Goal: Task Accomplishment & Management: Manage account settings

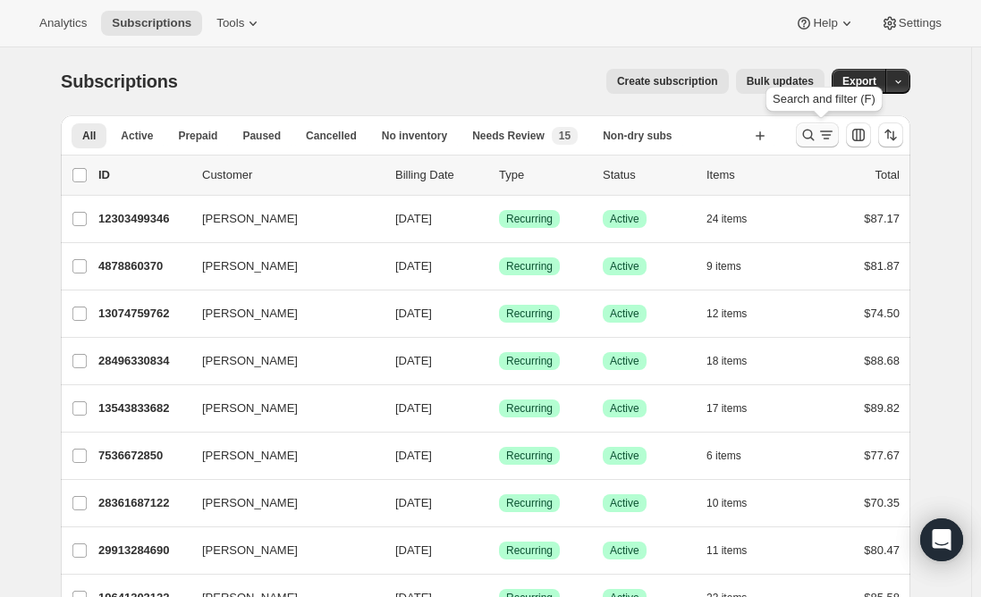
click at [809, 139] on icon "Search and filter results" at bounding box center [808, 135] width 18 height 18
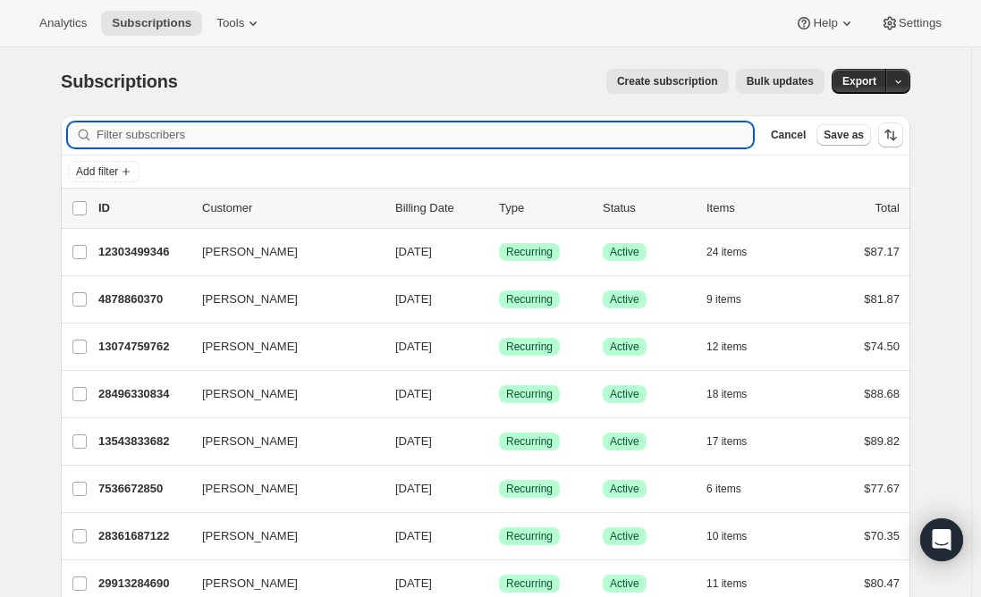
click at [303, 133] on input "Filter subscribers" at bounding box center [425, 134] width 656 height 25
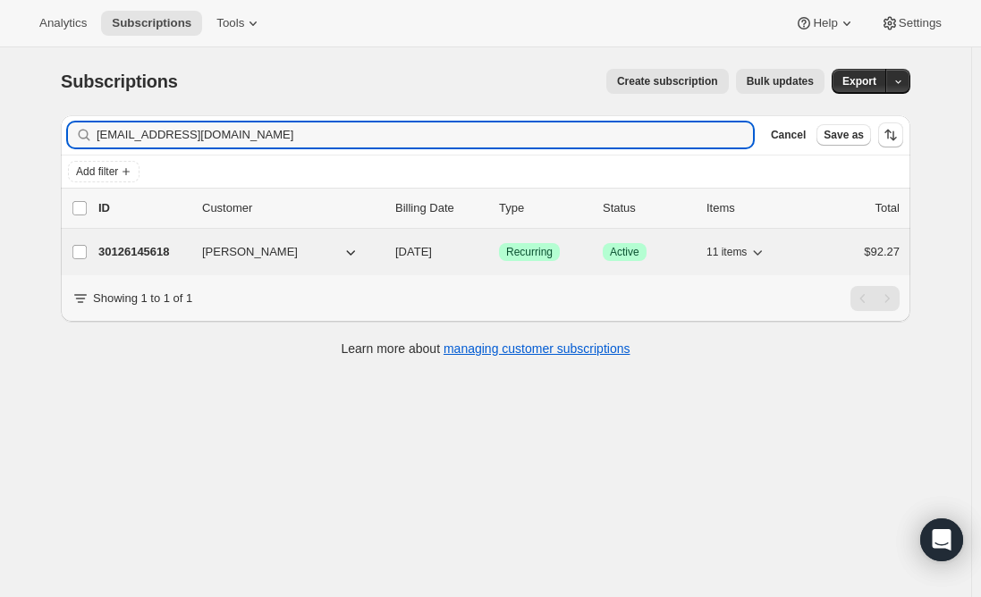
type input "asummersot@gmail.com"
click at [136, 247] on p "30126145618" at bounding box center [142, 252] width 89 height 18
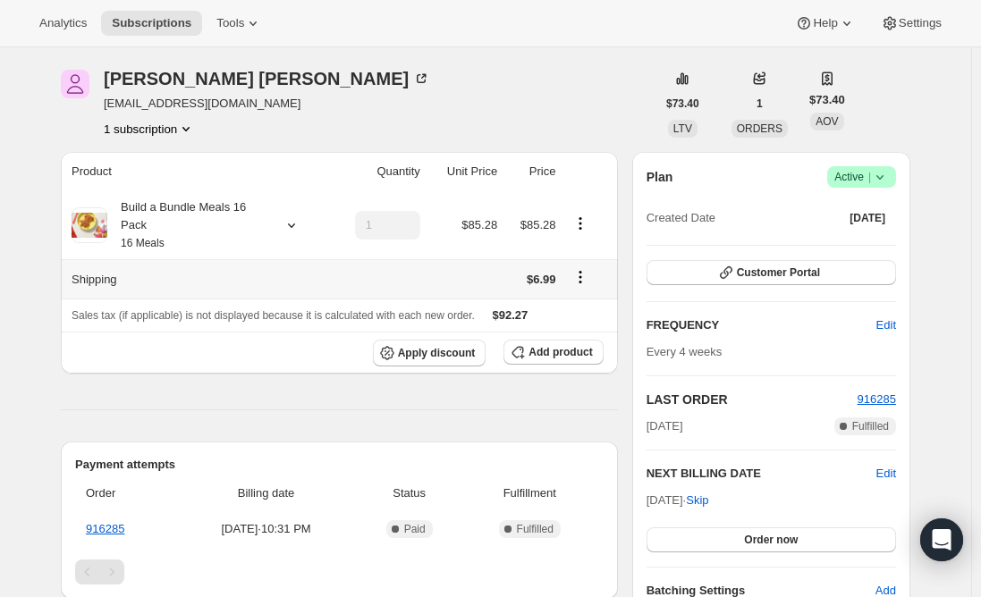
scroll to position [89, 0]
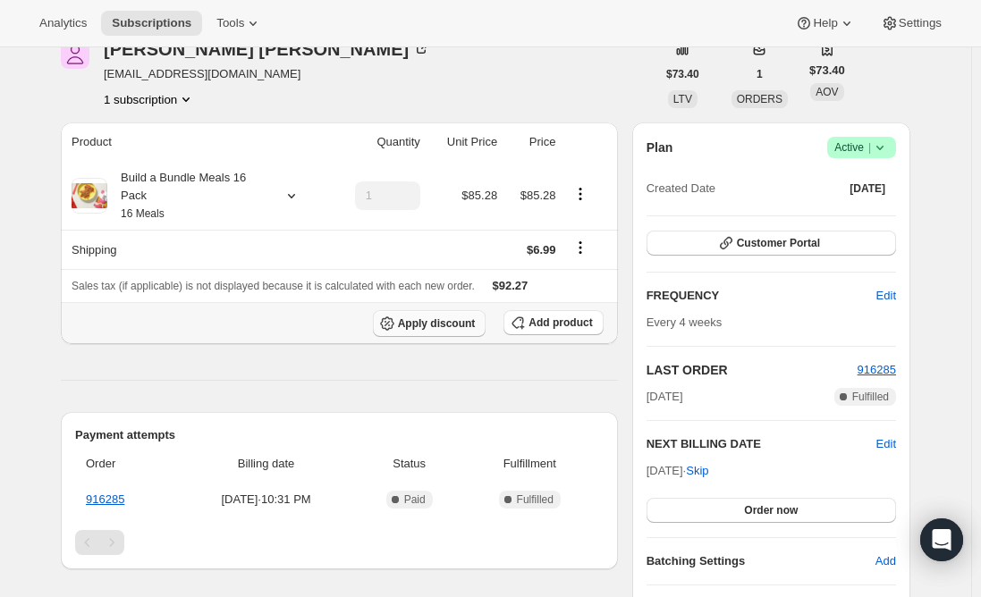
click at [440, 325] on span "Apply discount" at bounding box center [437, 323] width 78 height 14
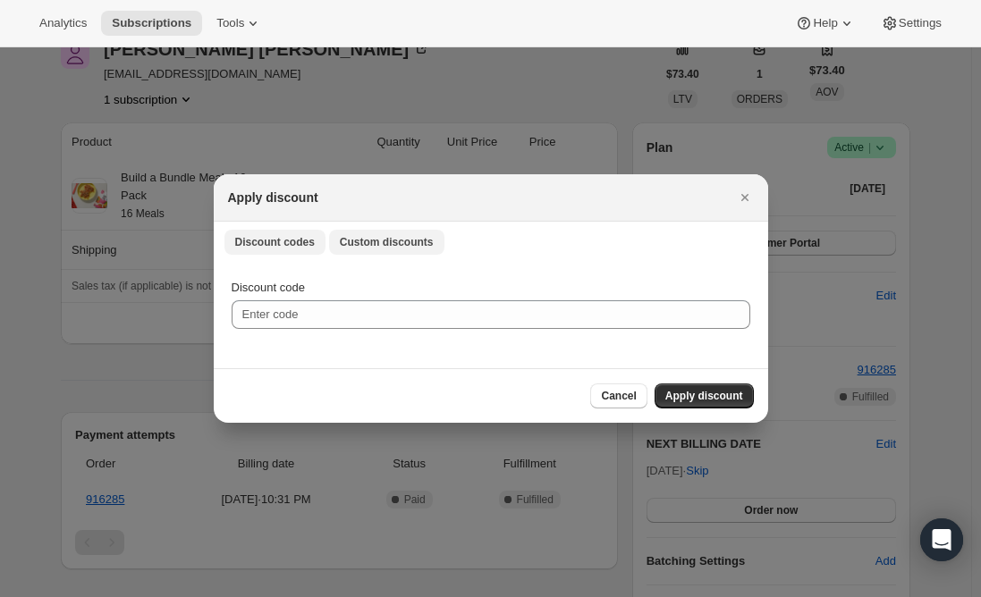
click at [356, 234] on button "Custom discounts" at bounding box center [386, 242] width 115 height 25
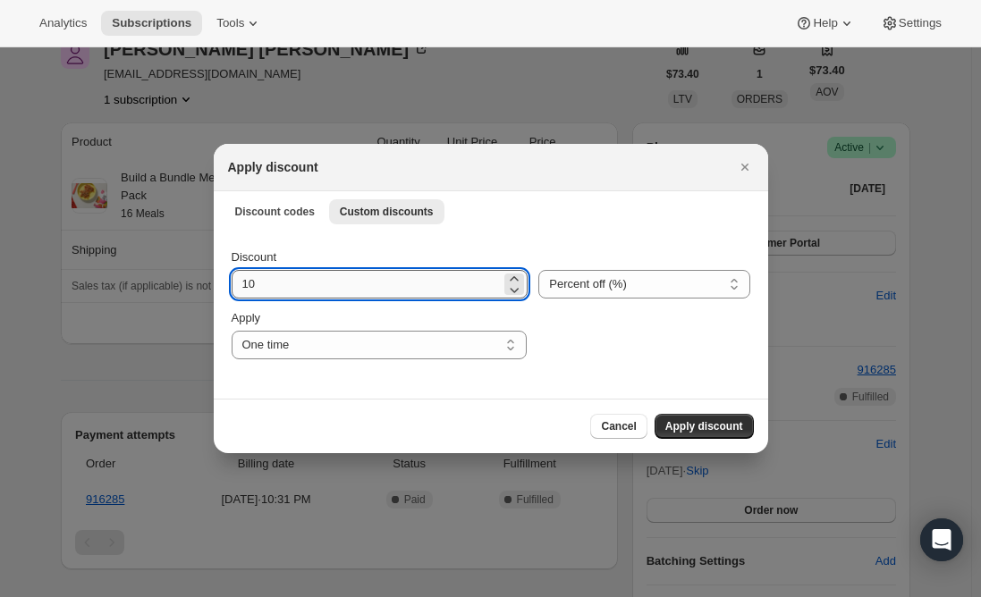
click at [319, 290] on input "10" at bounding box center [367, 284] width 270 height 29
type input "30"
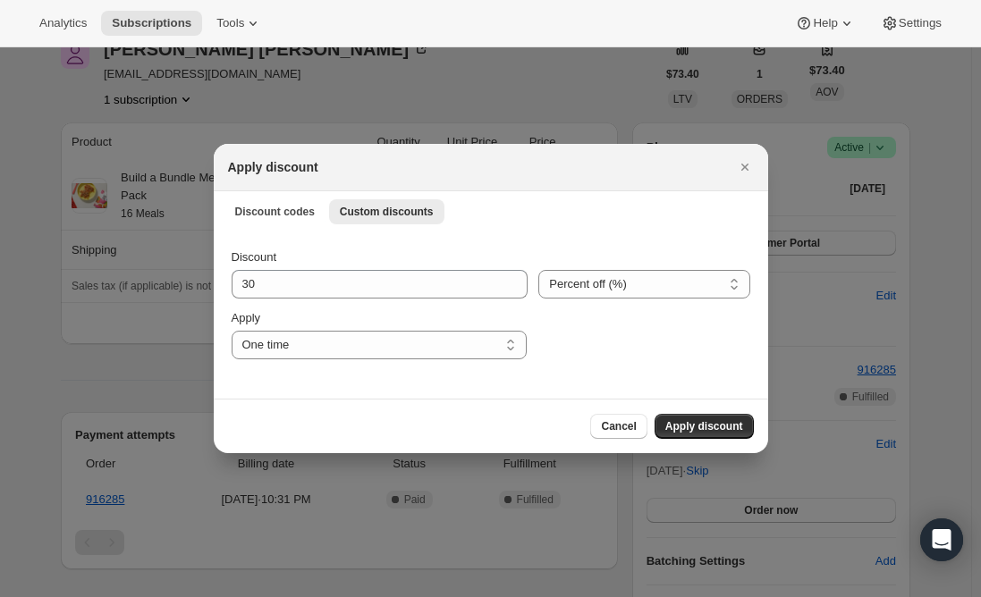
click at [375, 421] on div "Cancel Apply discount" at bounding box center [491, 426] width 526 height 25
click at [679, 420] on span "Apply discount" at bounding box center [704, 426] width 78 height 14
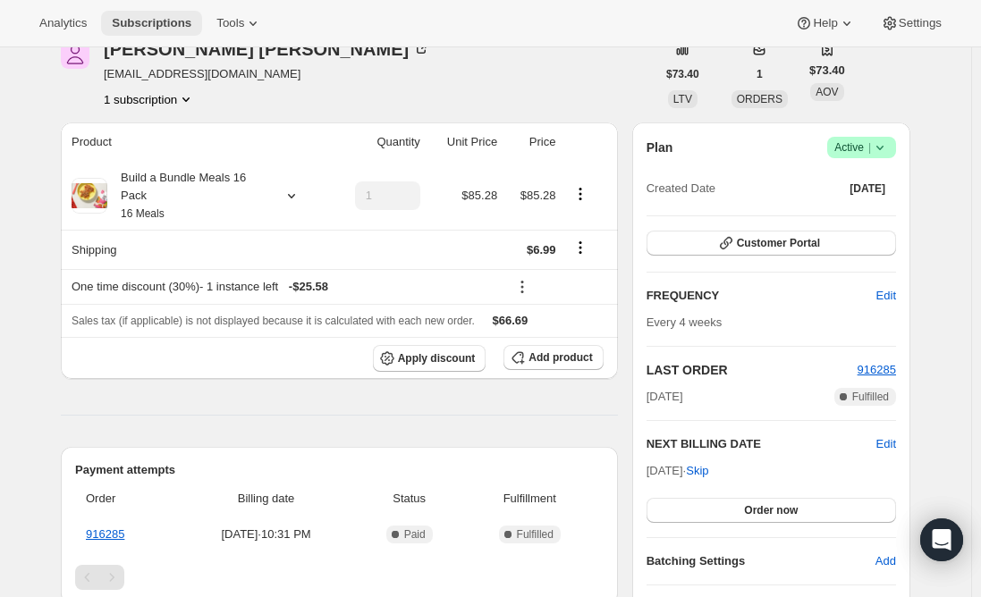
click at [165, 23] on span "Subscriptions" at bounding box center [152, 23] width 80 height 14
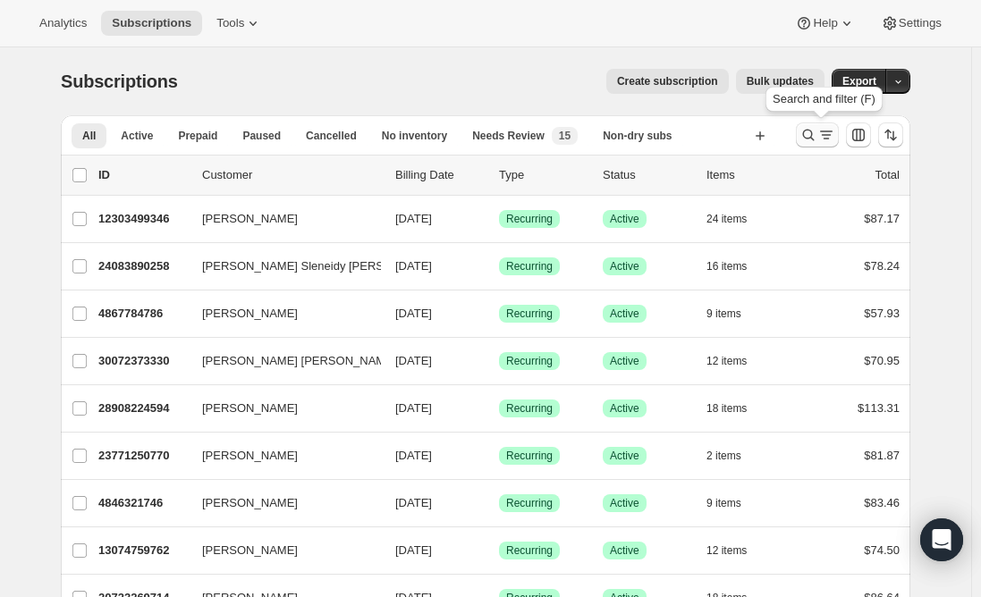
click at [817, 139] on icon "Search and filter results" at bounding box center [808, 135] width 18 height 18
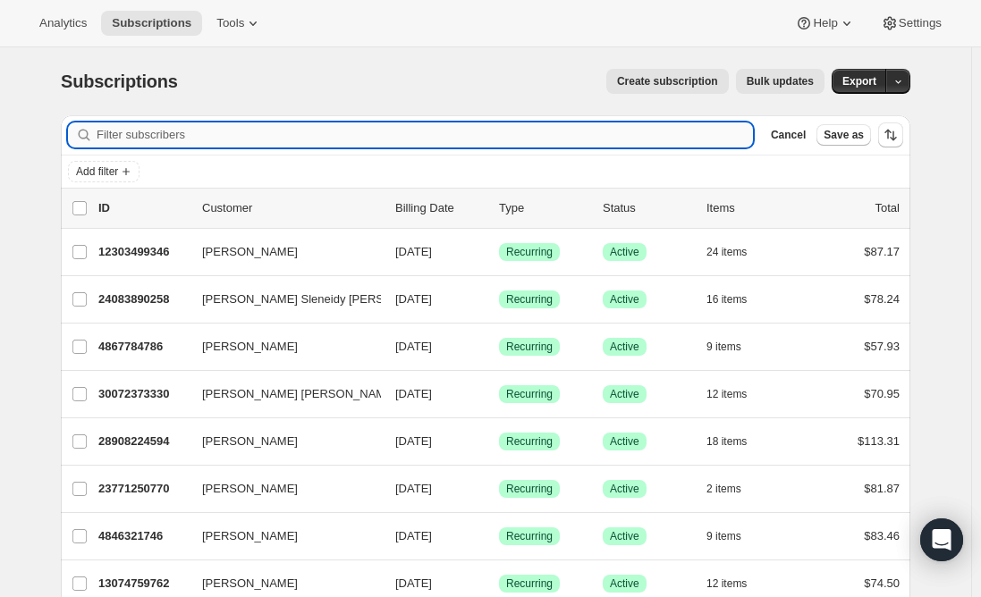
click at [311, 129] on input "Filter subscribers" at bounding box center [425, 134] width 656 height 25
paste input "camaroncloud@gmail.com"
type input "camaroncloud@gmail.com"
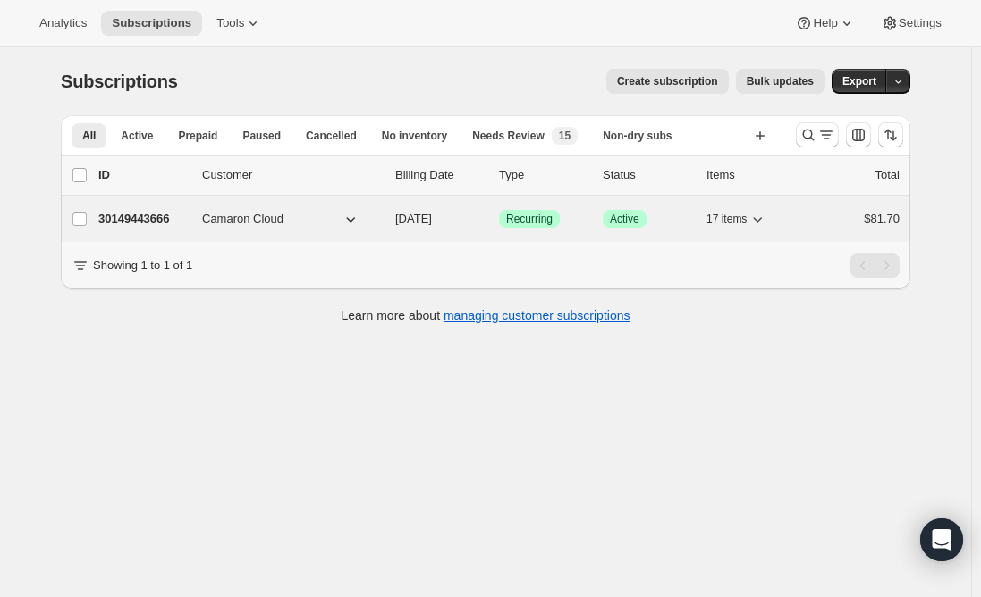
click at [153, 221] on p "30149443666" at bounding box center [142, 219] width 89 height 18
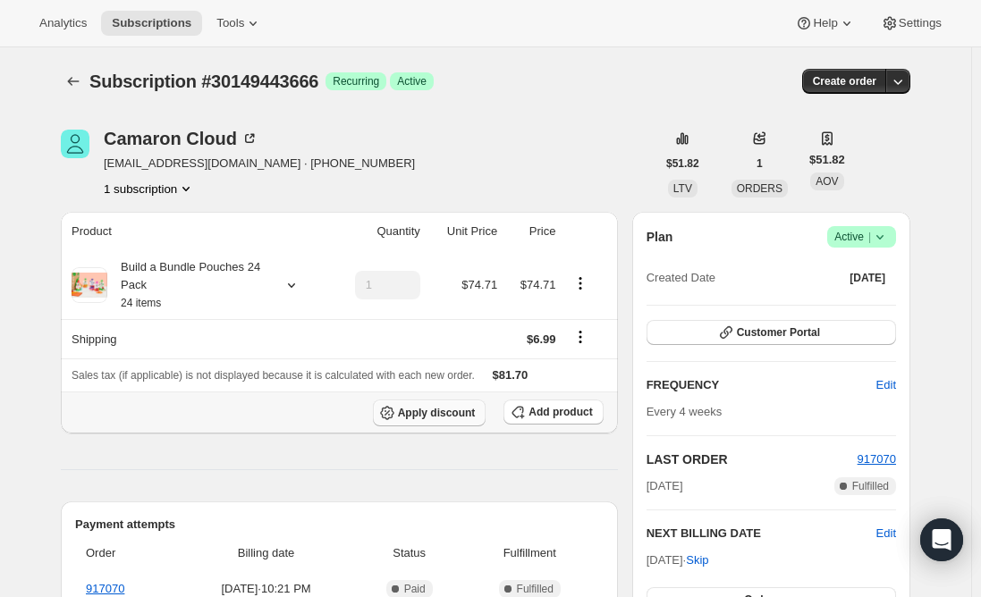
click at [437, 413] on span "Apply discount" at bounding box center [437, 413] width 78 height 14
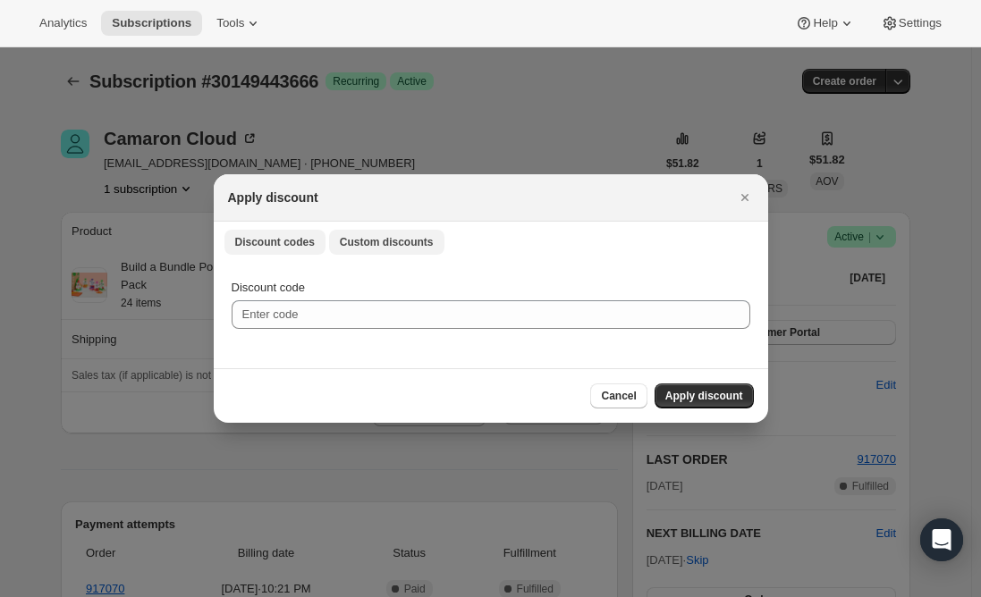
click at [371, 242] on span "Custom discounts" at bounding box center [387, 242] width 94 height 14
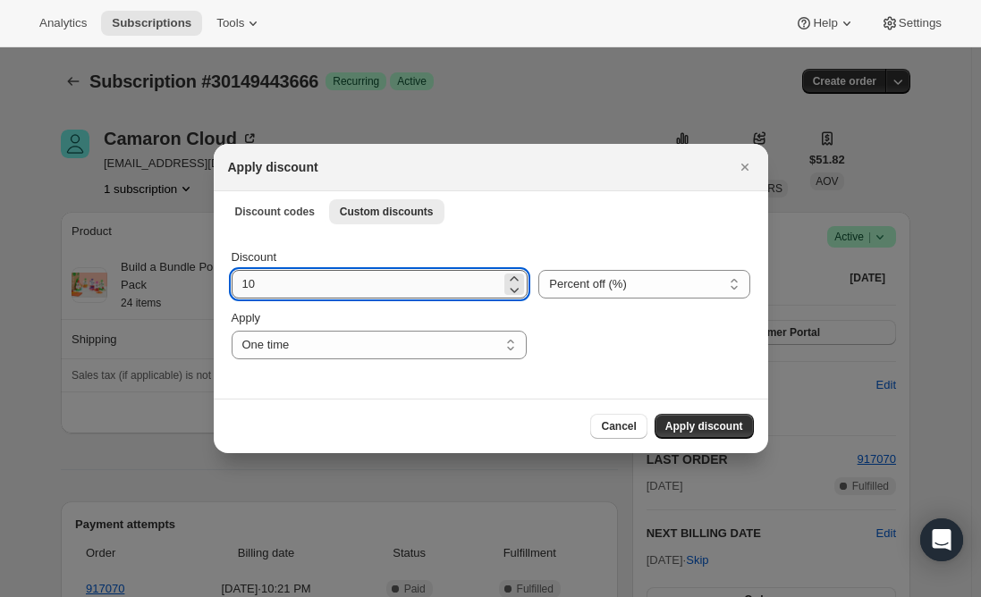
click at [304, 289] on input "10" at bounding box center [367, 284] width 270 height 29
type input "15"
click at [276, 424] on div "Cancel Apply discount" at bounding box center [491, 426] width 526 height 25
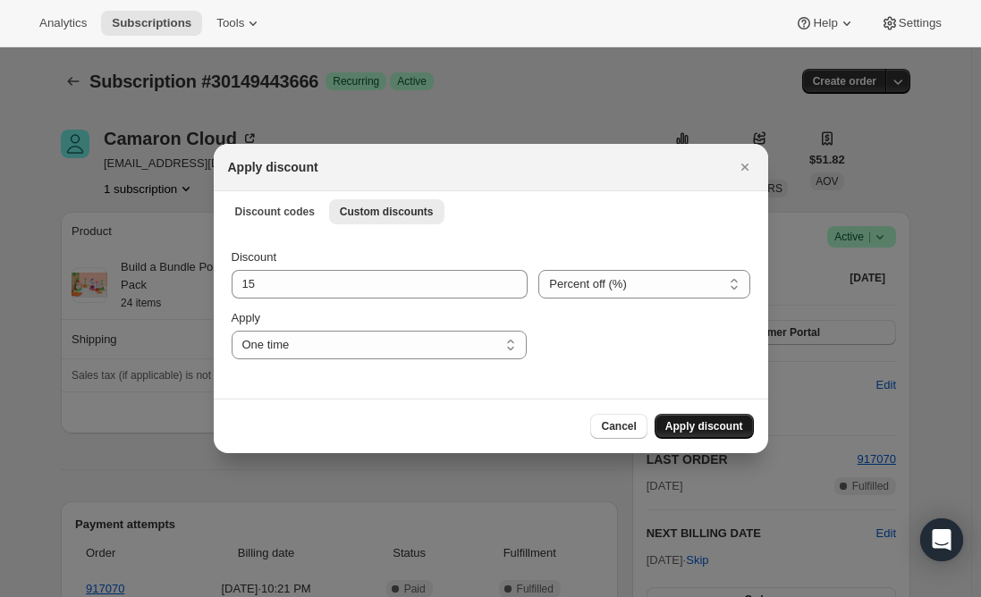
click at [693, 423] on span "Apply discount" at bounding box center [704, 426] width 78 height 14
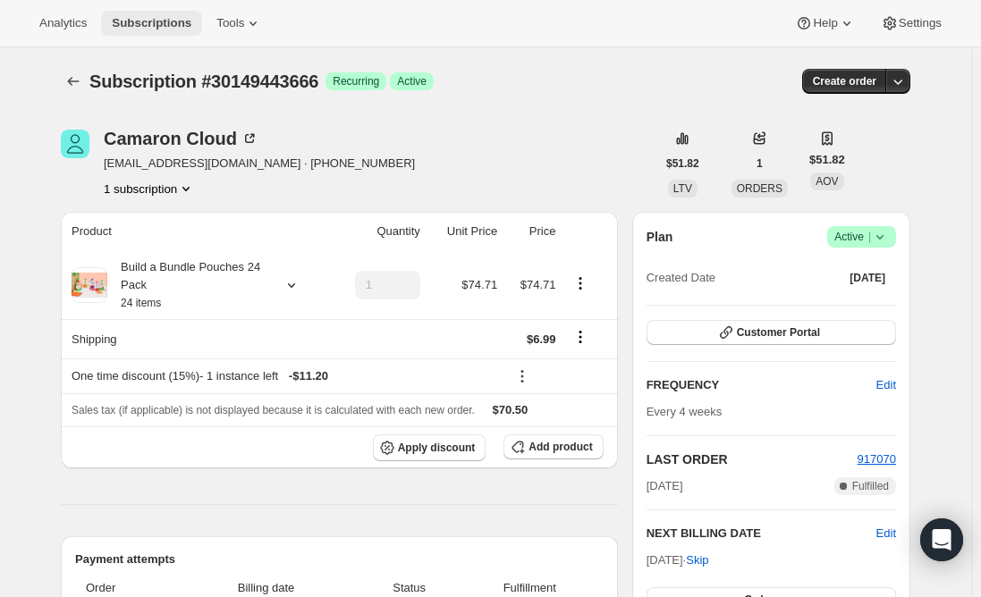
click at [147, 14] on button "Subscriptions" at bounding box center [151, 23] width 101 height 25
